Goal: Transaction & Acquisition: Purchase product/service

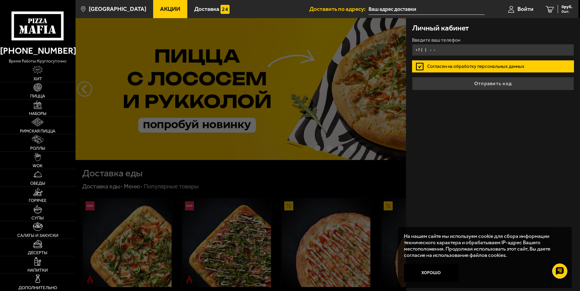
click at [473, 52] on input "+7 ( ) - -" at bounding box center [493, 50] width 162 height 12
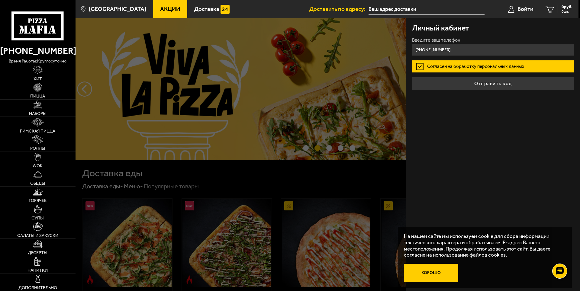
type input "+7 (981) 681-59-55"
click at [430, 274] on button "Хорошо" at bounding box center [431, 273] width 54 height 18
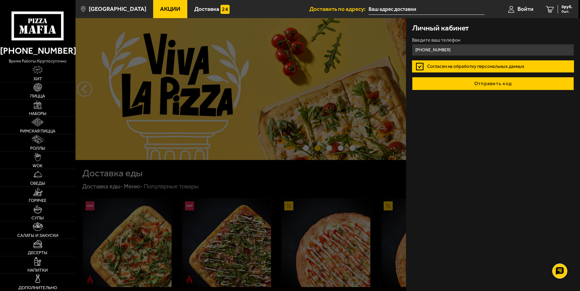
click at [481, 81] on button "Отправить код" at bounding box center [493, 83] width 162 height 13
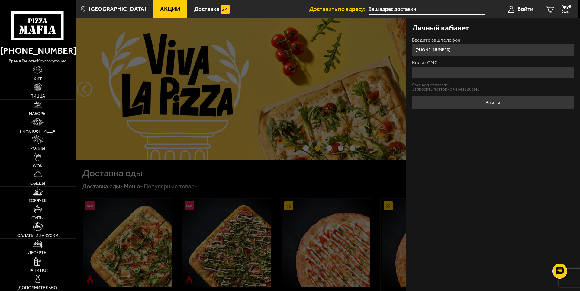
click at [476, 73] on input "Код из СМС" at bounding box center [493, 73] width 162 height 12
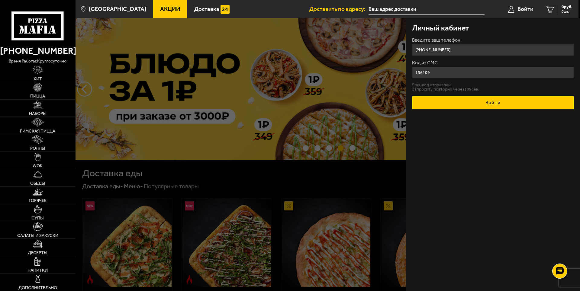
type input "156109"
click at [489, 105] on button "Войти" at bounding box center [493, 102] width 162 height 13
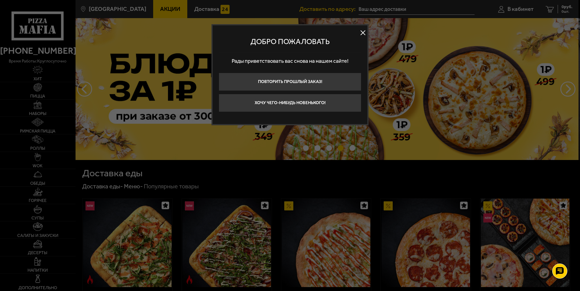
click at [314, 104] on button "Хочу чего-нибудь новенького!" at bounding box center [290, 103] width 143 height 18
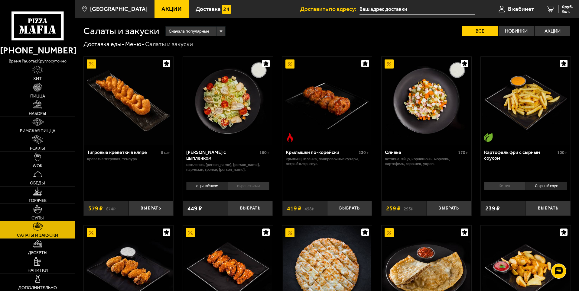
click at [41, 96] on span "Пицца" at bounding box center [37, 96] width 15 height 4
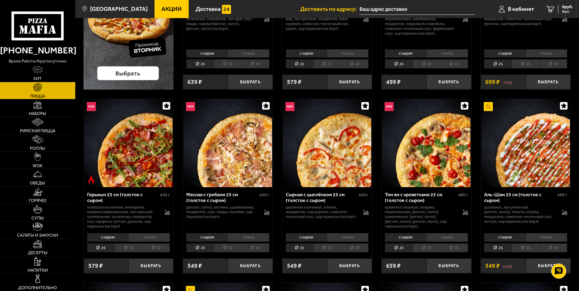
scroll to position [151, 0]
click at [556, 248] on li "40" at bounding box center [553, 247] width 28 height 9
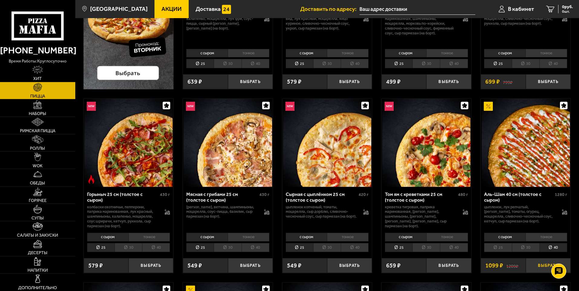
click at [542, 268] on button "Выбрать" at bounding box center [548, 265] width 45 height 15
click at [43, 102] on link "Наборы" at bounding box center [37, 107] width 75 height 17
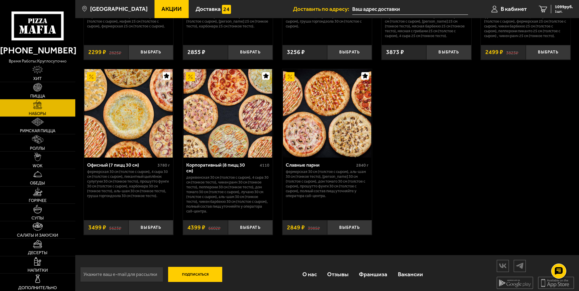
scroll to position [919, 0]
click at [34, 134] on li "Римская пицца" at bounding box center [37, 126] width 75 height 18
click at [37, 141] on img at bounding box center [37, 139] width 11 height 8
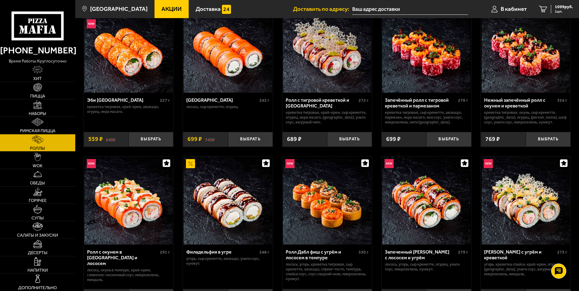
scroll to position [22, 0]
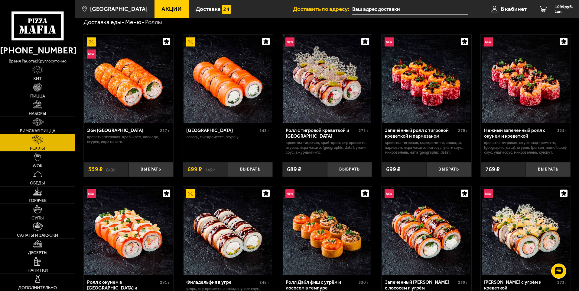
click at [47, 125] on link "Римская пицца" at bounding box center [37, 125] width 75 height 17
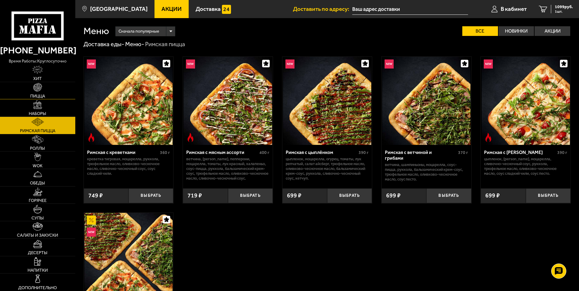
click at [44, 89] on link "Пицца" at bounding box center [37, 90] width 75 height 17
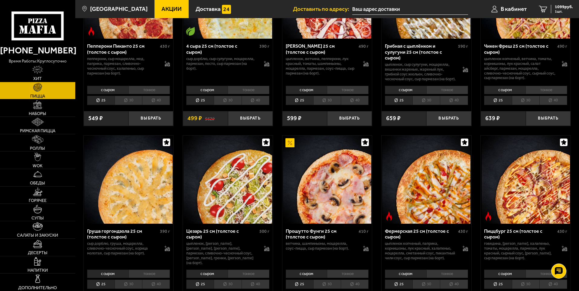
scroll to position [514, 0]
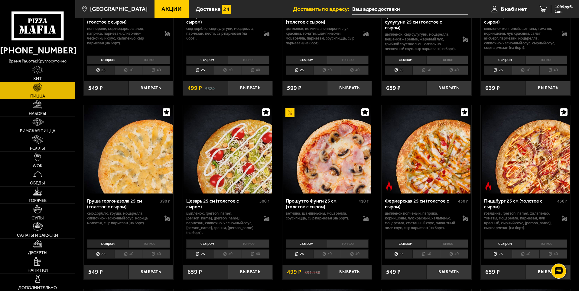
click at [264, 258] on li "40" at bounding box center [255, 254] width 28 height 9
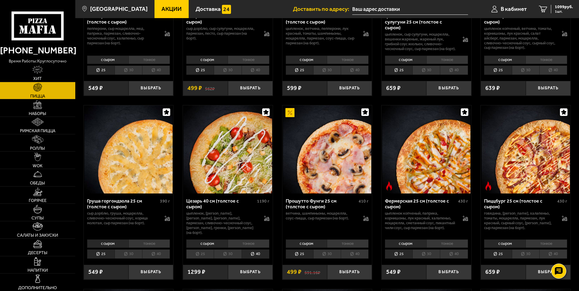
click at [126, 259] on li "30" at bounding box center [129, 254] width 28 height 9
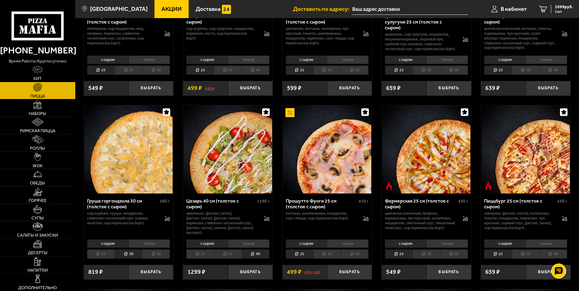
click at [152, 259] on li "40" at bounding box center [156, 254] width 28 height 9
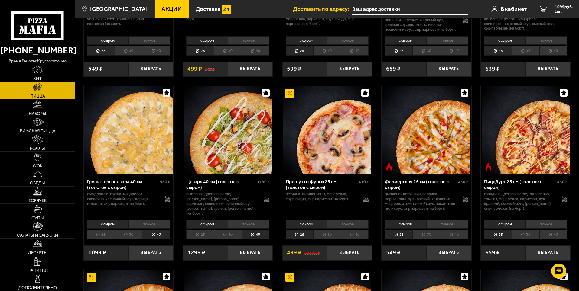
scroll to position [544, 0]
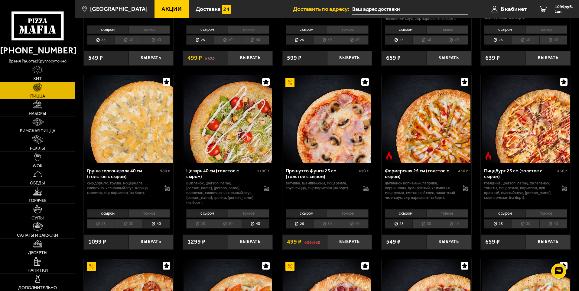
click at [456, 229] on li "40" at bounding box center [454, 223] width 28 height 9
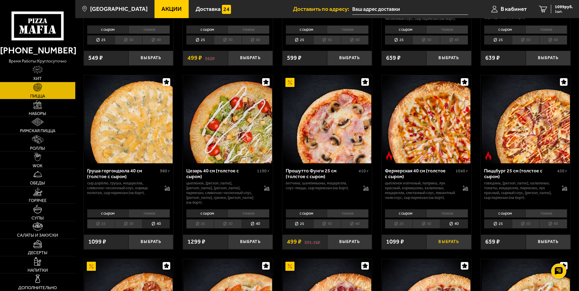
click at [443, 249] on button "Выбрать" at bounding box center [448, 242] width 45 height 15
click at [567, 8] on span "2143 руб." at bounding box center [564, 7] width 18 height 4
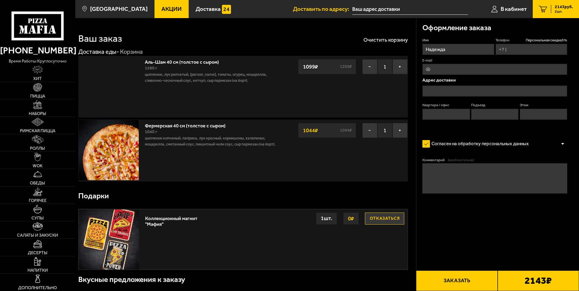
type input "+7 (981) 681-59-55"
type input "проспект Обуховской Обороны, 54"
type input "404"
type input "1"
type input "4"
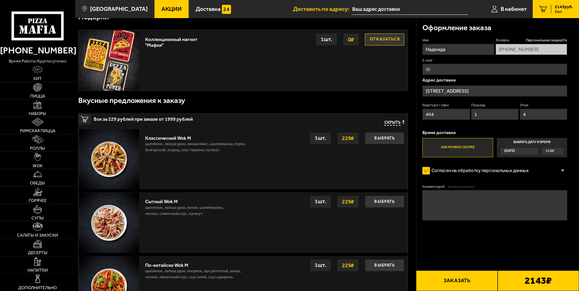
scroll to position [175, 0]
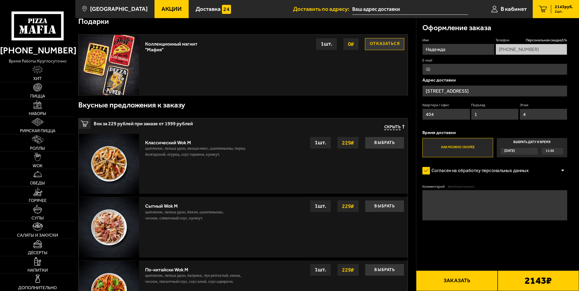
click at [532, 150] on div "Сегодня" at bounding box center [519, 150] width 38 height 7
click at [0, 0] on input "Выбрать дату и время Сегодня 11:30" at bounding box center [0, 0] width 0 height 0
click at [532, 150] on div "Сегодня" at bounding box center [516, 151] width 32 height 7
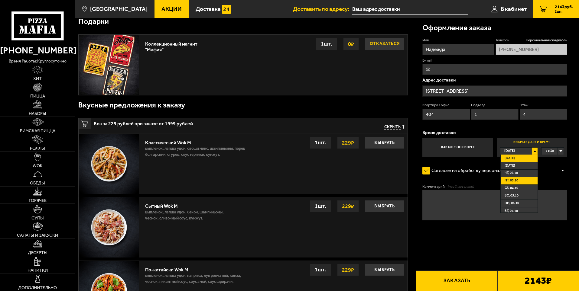
click at [526, 180] on li "пт, 03.10" at bounding box center [519, 181] width 37 height 8
click at [562, 150] on div "00:00" at bounding box center [552, 151] width 22 height 7
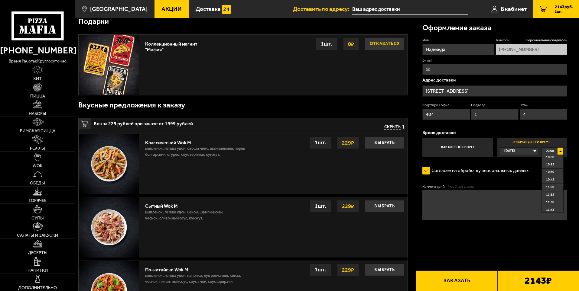
scroll to position [363, 0]
click at [556, 174] on li "12:30" at bounding box center [552, 173] width 21 height 8
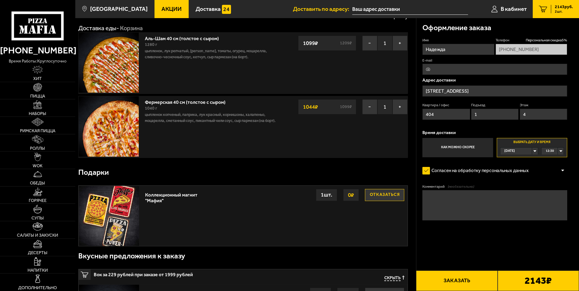
scroll to position [0, 0]
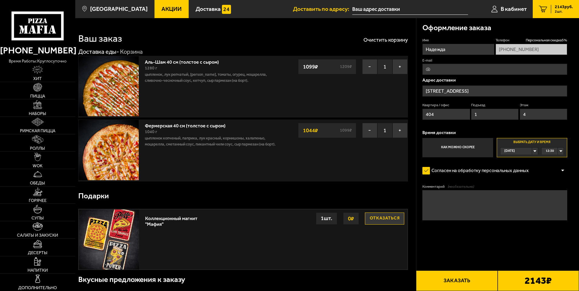
click at [382, 218] on button "Отказаться" at bounding box center [384, 219] width 39 height 12
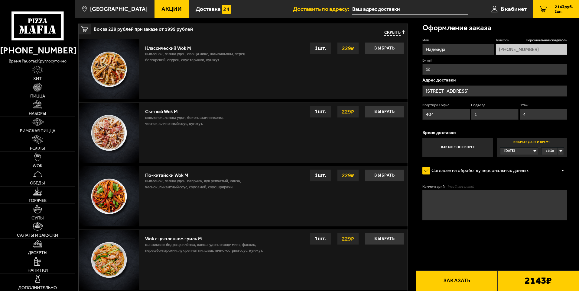
scroll to position [272, 0]
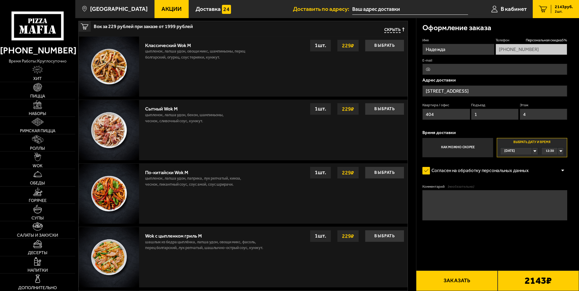
click at [532, 153] on div "Сегодня" at bounding box center [516, 151] width 32 height 7
click at [510, 182] on span "пт, 03.10" at bounding box center [511, 180] width 14 height 7
click at [521, 154] on div "Сегодня" at bounding box center [516, 151] width 32 height 7
click at [514, 165] on span "Завтра" at bounding box center [509, 166] width 11 height 7
click at [520, 153] on div "Завтра" at bounding box center [516, 151] width 32 height 7
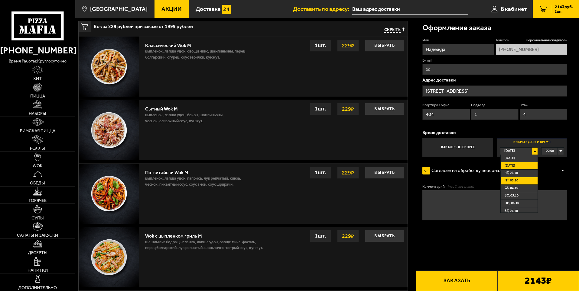
click at [517, 181] on span "пт, 03.10" at bounding box center [511, 180] width 14 height 7
click at [561, 150] on div "00:00" at bounding box center [552, 151] width 22 height 7
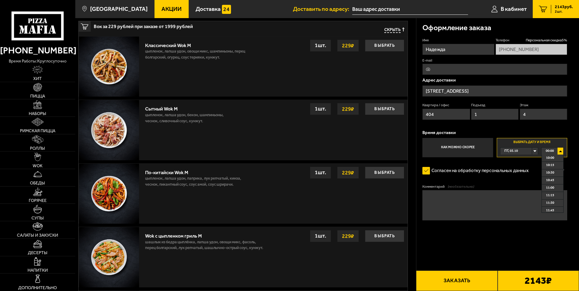
scroll to position [328, 0]
click at [552, 206] on span "12:30" at bounding box center [550, 206] width 8 height 7
click at [532, 152] on div "Сегодня" at bounding box center [516, 151] width 32 height 7
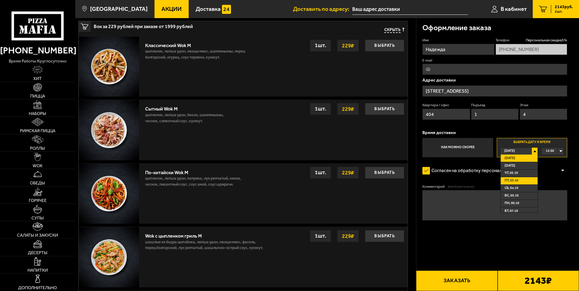
click at [516, 182] on span "пт, 03.10" at bounding box center [511, 180] width 14 height 7
click at [515, 153] on span "Сегодня" at bounding box center [509, 151] width 11 height 7
click at [514, 181] on span "пт, 03.10" at bounding box center [511, 180] width 14 height 7
click at [433, 71] on input "E-mail" at bounding box center [494, 69] width 145 height 11
type input "nadezhdagurova@icloud.com"
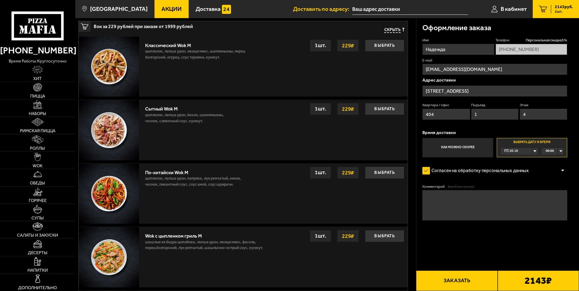
click at [550, 153] on span "00:00" at bounding box center [550, 151] width 8 height 7
click at [551, 165] on span "00:15" at bounding box center [550, 166] width 8 height 7
click at [550, 153] on span "00:15" at bounding box center [550, 151] width 8 height 7
click at [552, 197] on span "01:15" at bounding box center [550, 196] width 8 height 7
click at [551, 149] on span "01:15" at bounding box center [550, 151] width 8 height 7
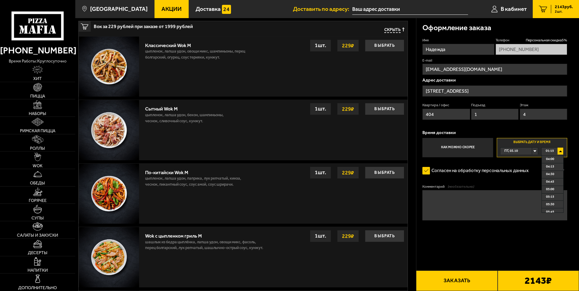
scroll to position [121, 0]
click at [556, 169] on li "04:15" at bounding box center [552, 166] width 21 height 8
click at [549, 152] on span "04:15" at bounding box center [550, 151] width 8 height 7
click at [549, 159] on span "12:00" at bounding box center [550, 157] width 8 height 7
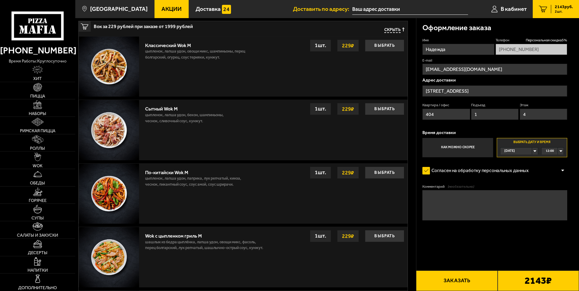
click at [532, 152] on div "Сегодня" at bounding box center [516, 151] width 32 height 7
click at [513, 184] on span "пт, 03.10" at bounding box center [511, 180] width 14 height 7
click at [530, 151] on div "Сегодня" at bounding box center [516, 151] width 32 height 7
click at [514, 183] on span "пт, 03.10" at bounding box center [511, 180] width 14 height 7
click at [550, 150] on span "00:00" at bounding box center [550, 151] width 8 height 7
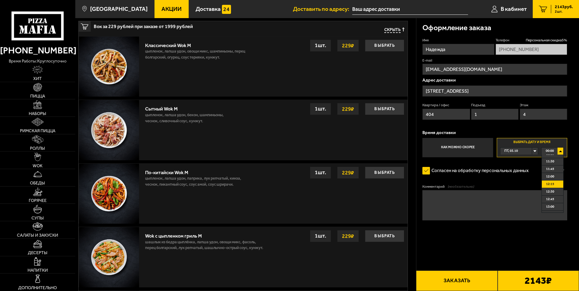
scroll to position [332, 0]
click at [552, 172] on span "11:30" at bounding box center [550, 172] width 8 height 7
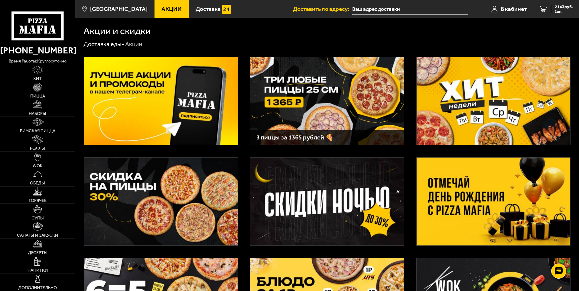
click at [514, 183] on img at bounding box center [493, 202] width 154 height 88
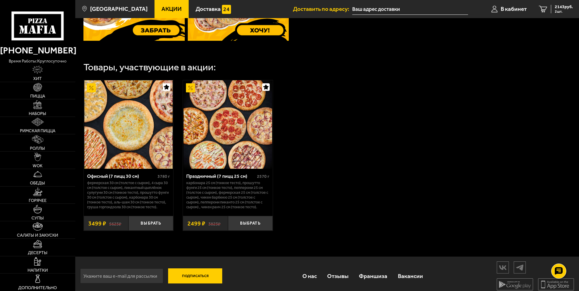
scroll to position [317, 0]
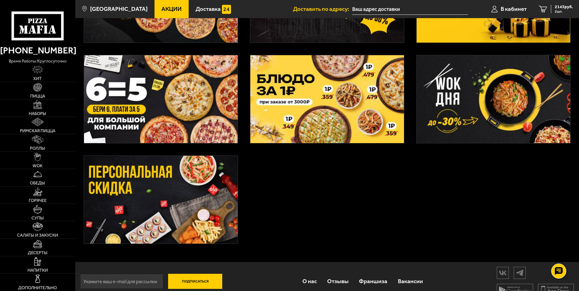
scroll to position [212, 0]
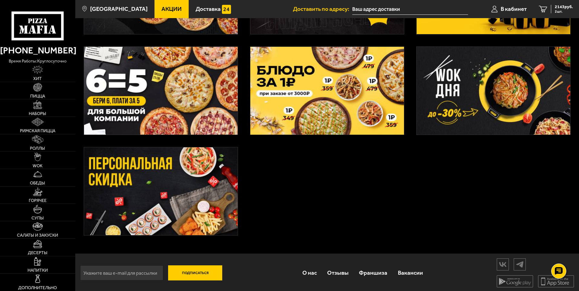
click at [232, 173] on img at bounding box center [161, 191] width 154 height 88
